Goal: Contribute content

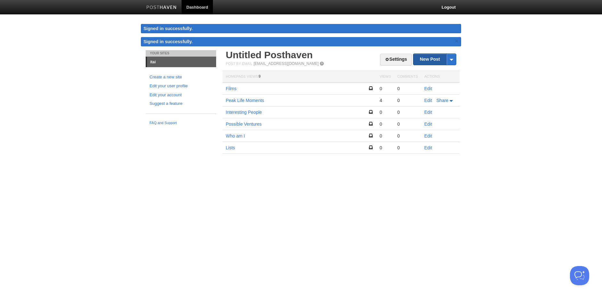
click at [430, 59] on link "New Post" at bounding box center [434, 59] width 43 height 11
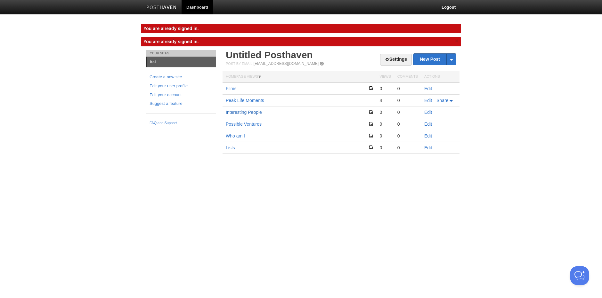
click at [252, 112] on link "Interesting People" at bounding box center [244, 112] width 36 height 5
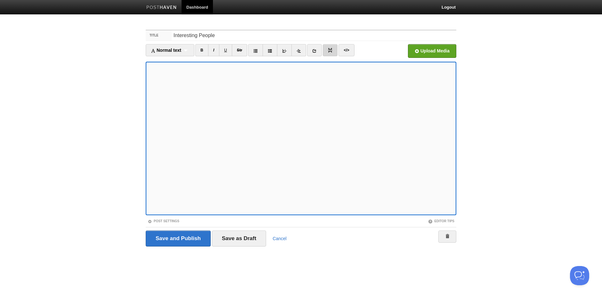
click at [326, 52] on link at bounding box center [330, 50] width 15 height 12
click at [318, 52] on link at bounding box center [314, 50] width 15 height 12
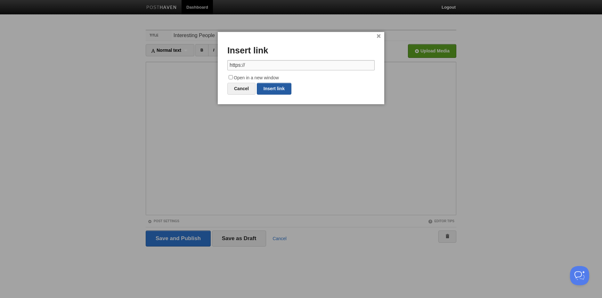
paste input "www.aishwaryadoingthings.com/https://"
paste input "text"
click at [272, 90] on link "Insert link" at bounding box center [274, 89] width 35 height 12
type input "https://"
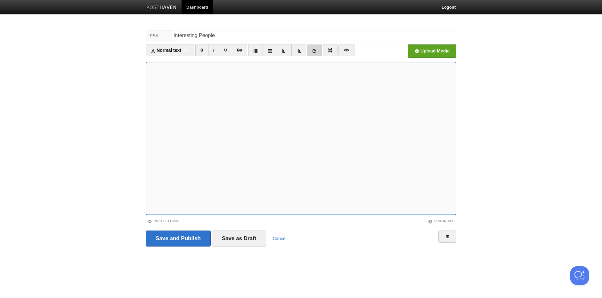
click at [312, 50] on icon at bounding box center [314, 51] width 4 height 4
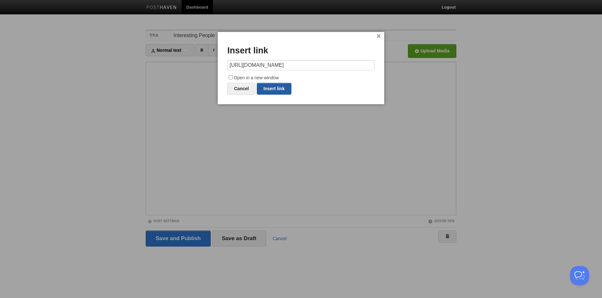
click at [273, 91] on link "Insert link" at bounding box center [274, 89] width 35 height 12
type input "https://"
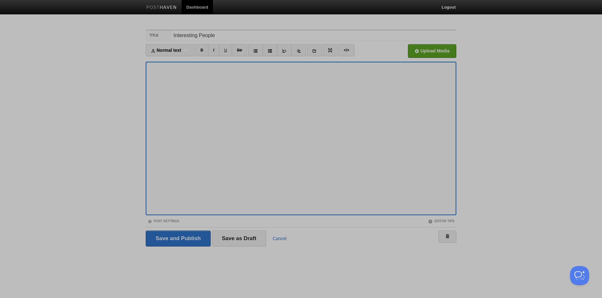
click at [219, 83] on div at bounding box center [301, 149] width 602 height 298
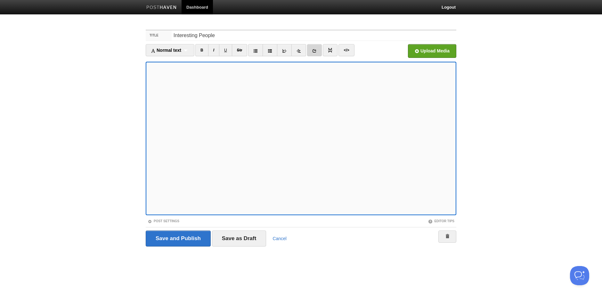
click at [315, 51] on icon at bounding box center [314, 51] width 4 height 4
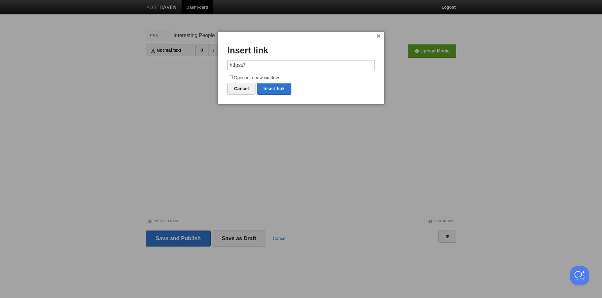
click at [315, 65] on input "https://" at bounding box center [300, 65] width 147 height 10
click at [268, 89] on link "Insert link" at bounding box center [274, 89] width 35 height 12
type input "https://"
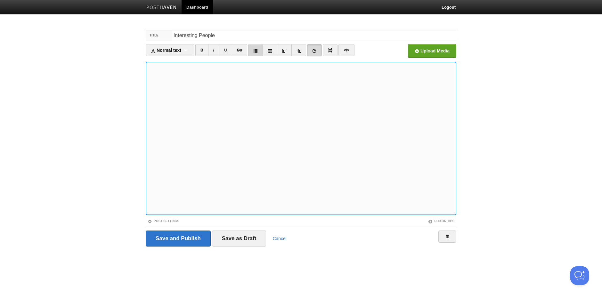
click at [254, 53] on link at bounding box center [255, 50] width 15 height 12
click at [253, 52] on icon at bounding box center [255, 51] width 4 height 4
click at [256, 50] on icon at bounding box center [255, 51] width 4 height 4
click at [256, 49] on icon at bounding box center [255, 51] width 4 height 4
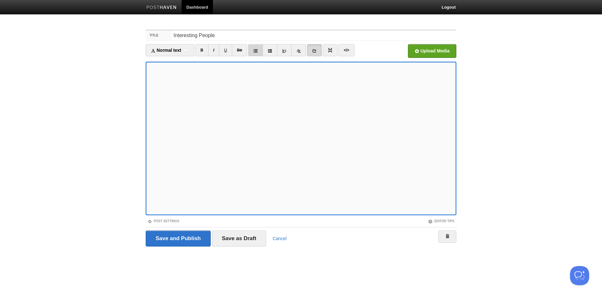
click at [256, 49] on icon at bounding box center [255, 51] width 4 height 4
click at [196, 238] on input "Save and Publish" at bounding box center [178, 239] width 65 height 16
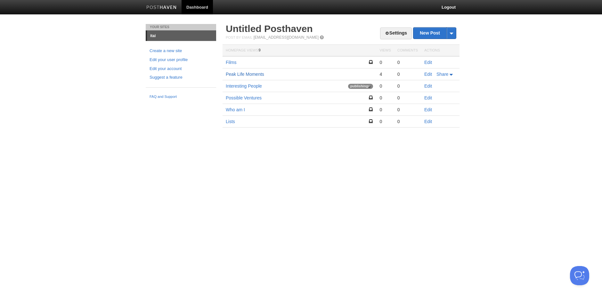
click at [233, 75] on link "Peak Life Moments" at bounding box center [245, 74] width 38 height 5
click at [234, 73] on link "Films" at bounding box center [231, 74] width 11 height 5
